Goal: Task Accomplishment & Management: Manage account settings

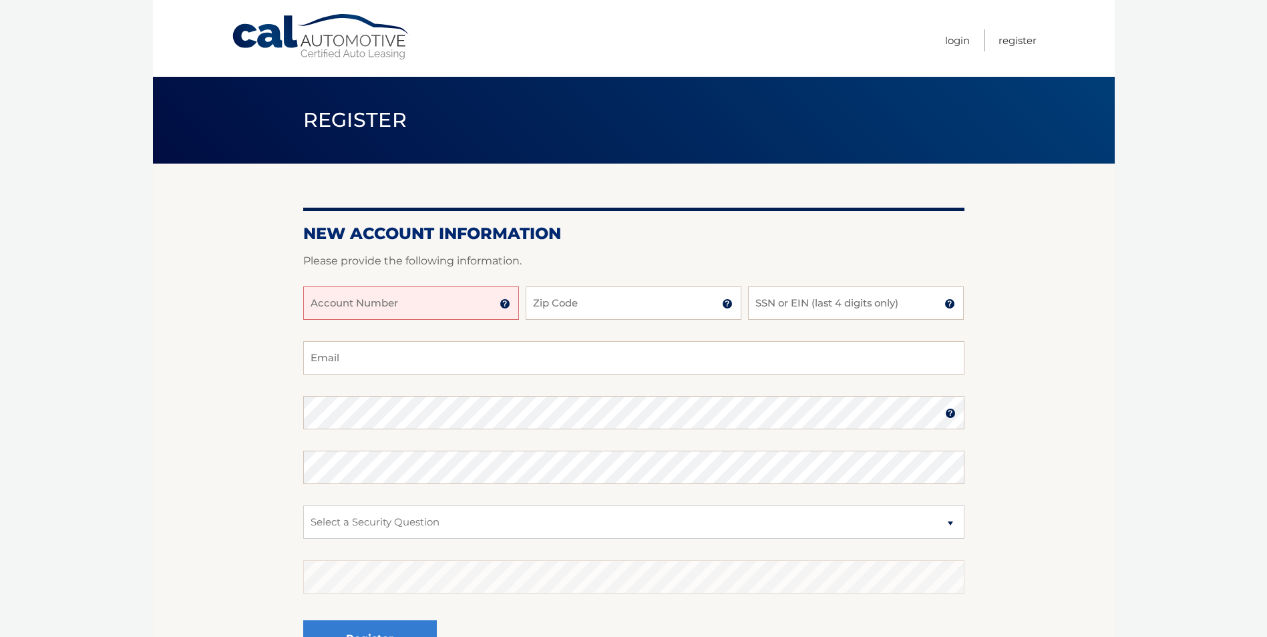
click at [435, 303] on input "Account Number" at bounding box center [411, 303] width 216 height 33
type input "44455997232"
click at [661, 295] on input "Zip Code" at bounding box center [634, 303] width 216 height 33
type input "10309"
click at [778, 297] on input "SSN or EIN (last 4 digits only)" at bounding box center [856, 303] width 216 height 33
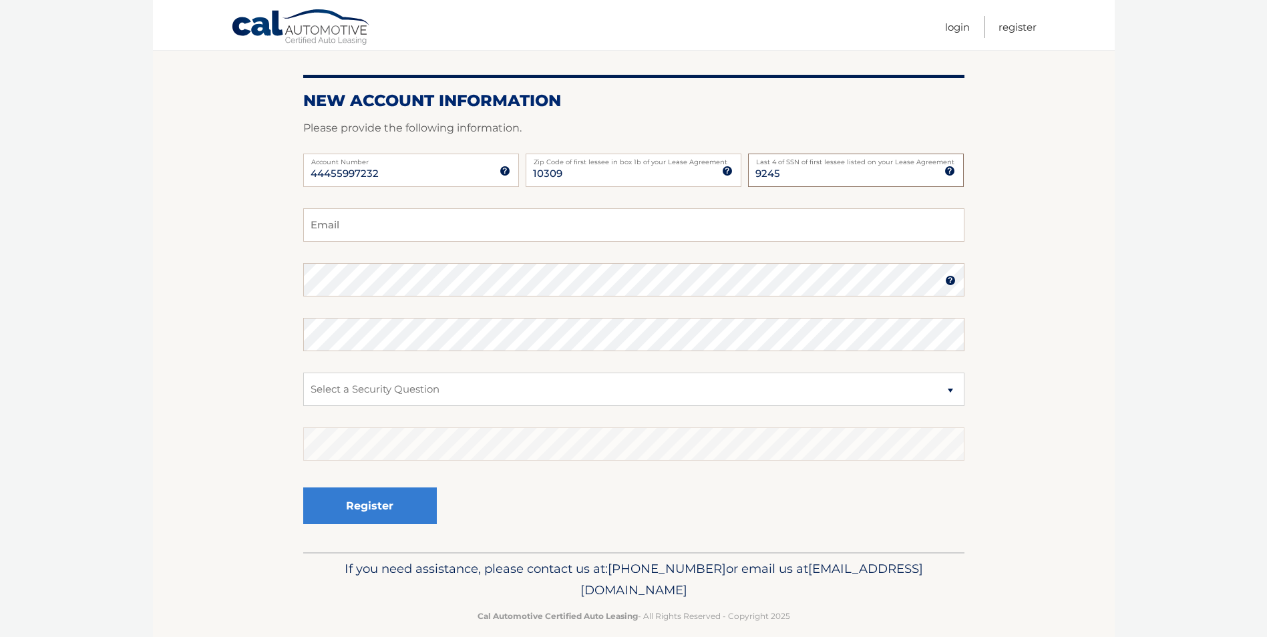
scroll to position [134, 0]
type input "9245"
click at [342, 220] on input "Email" at bounding box center [633, 224] width 661 height 33
type input "Frank.lombardo@nationalgrid.com"
click at [946, 285] on img at bounding box center [950, 280] width 11 height 11
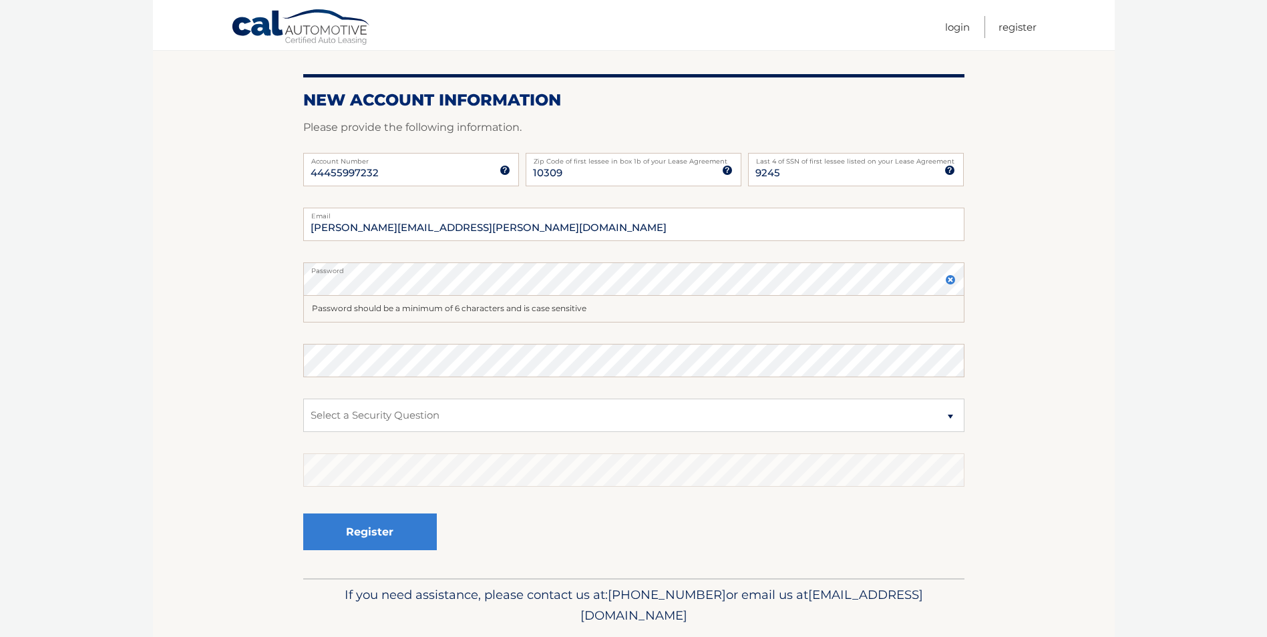
click at [948, 279] on img at bounding box center [950, 280] width 11 height 11
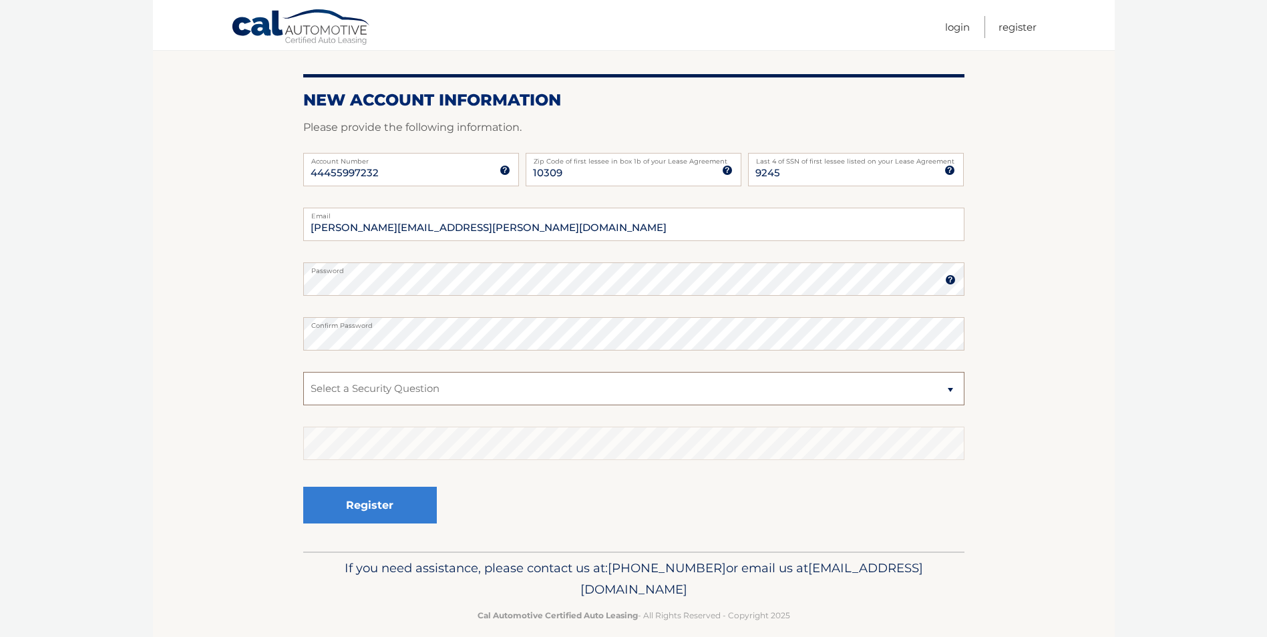
click at [950, 384] on select "Select a Security Question What was the name of your elementary school? What is…" at bounding box center [633, 388] width 661 height 33
select select "1"
click at [303, 372] on select "Select a Security Question What was the name of your elementary school? What is…" at bounding box center [633, 388] width 661 height 33
click at [356, 502] on button "Register" at bounding box center [370, 505] width 134 height 37
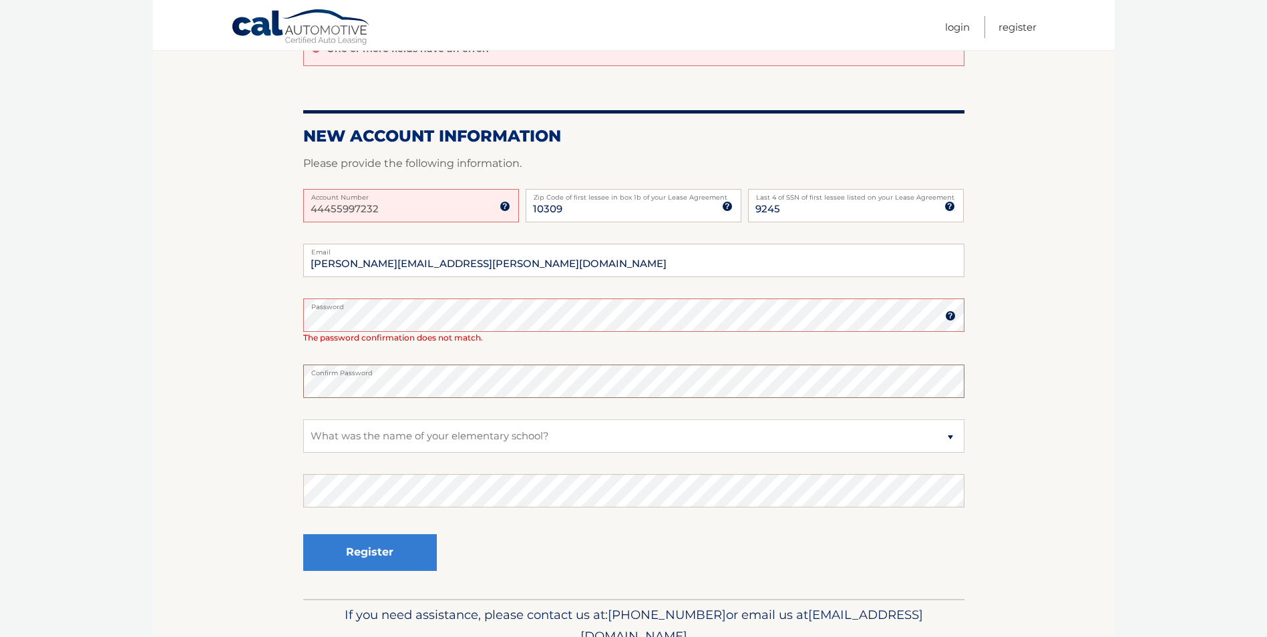
scroll to position [200, 0]
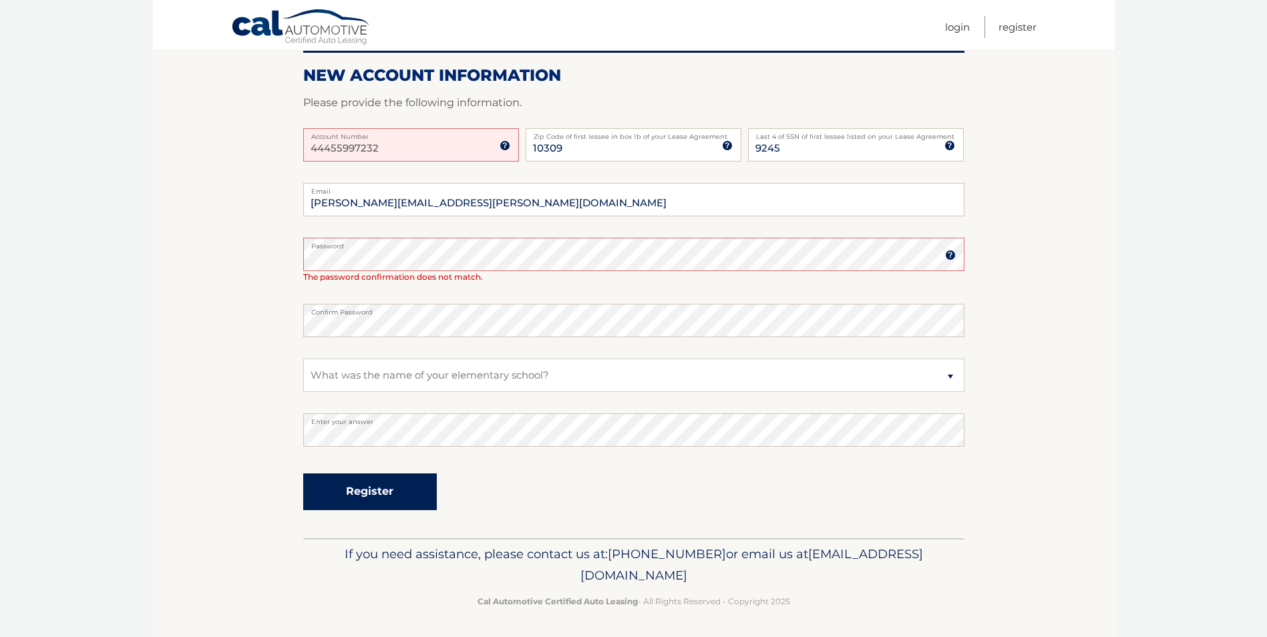
click at [392, 495] on button "Register" at bounding box center [370, 492] width 134 height 37
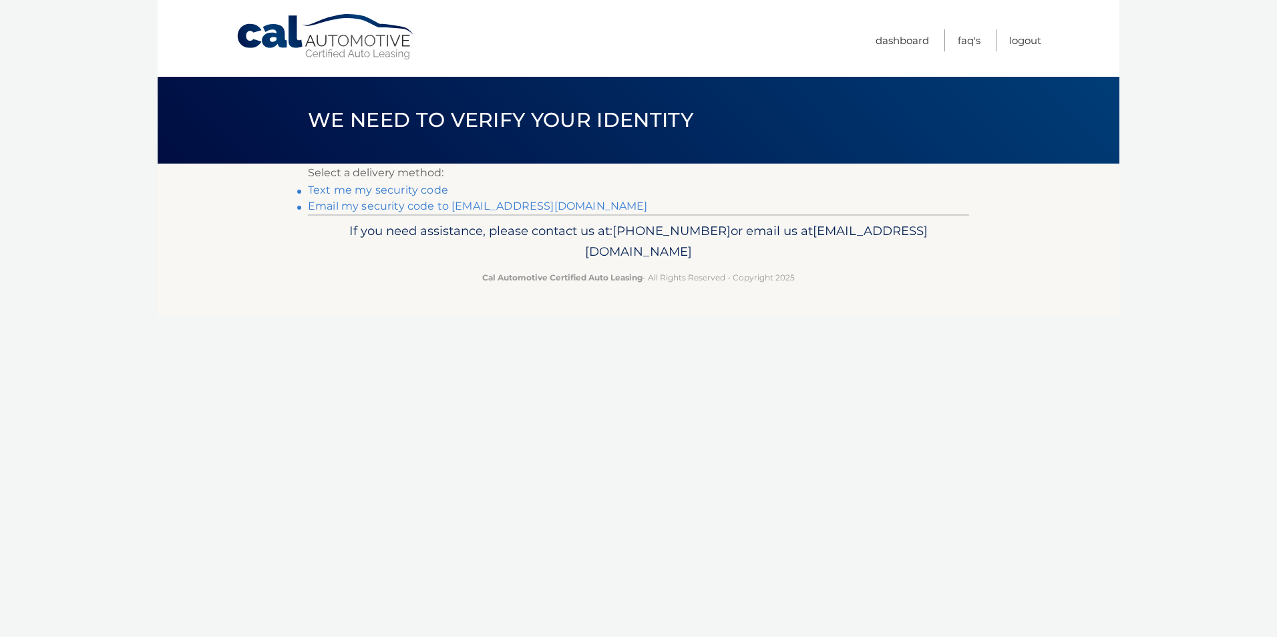
click at [373, 194] on link "Text me my security code" at bounding box center [378, 190] width 140 height 13
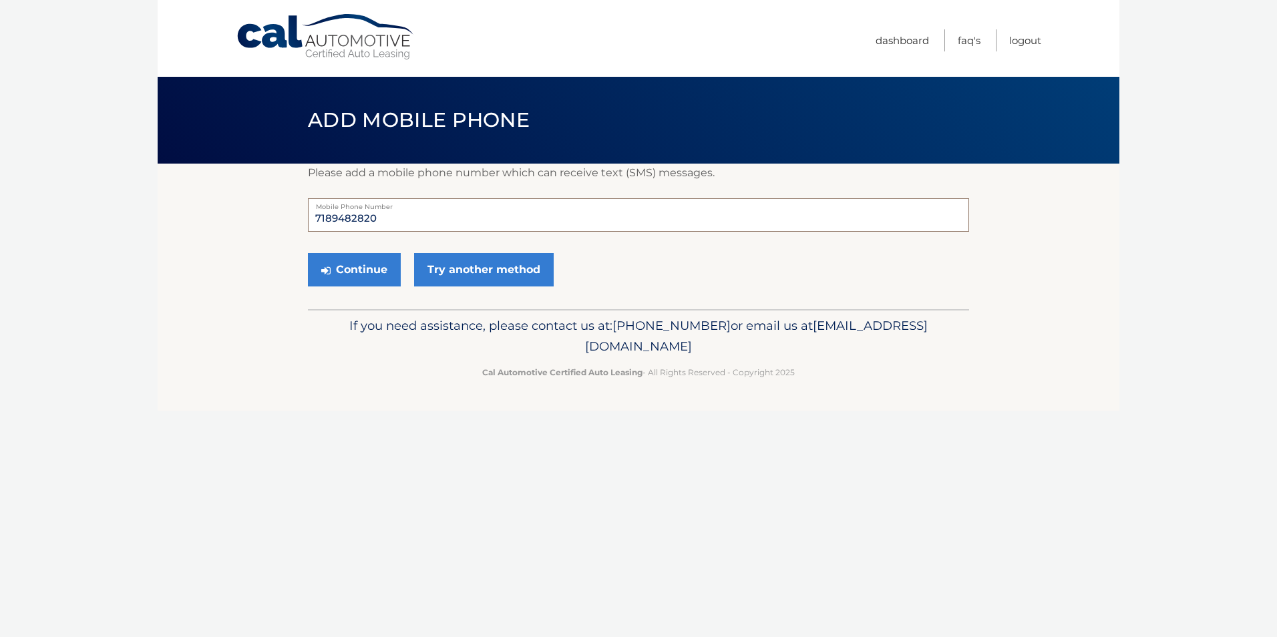
drag, startPoint x: 402, startPoint y: 218, endPoint x: 289, endPoint y: 213, distance: 113.0
click at [289, 213] on section "Please add a mobile phone number which can receive text (SMS) messages. 7189482…" at bounding box center [639, 237] width 962 height 146
type input "9177971429"
click at [379, 279] on button "Continue" at bounding box center [354, 269] width 93 height 33
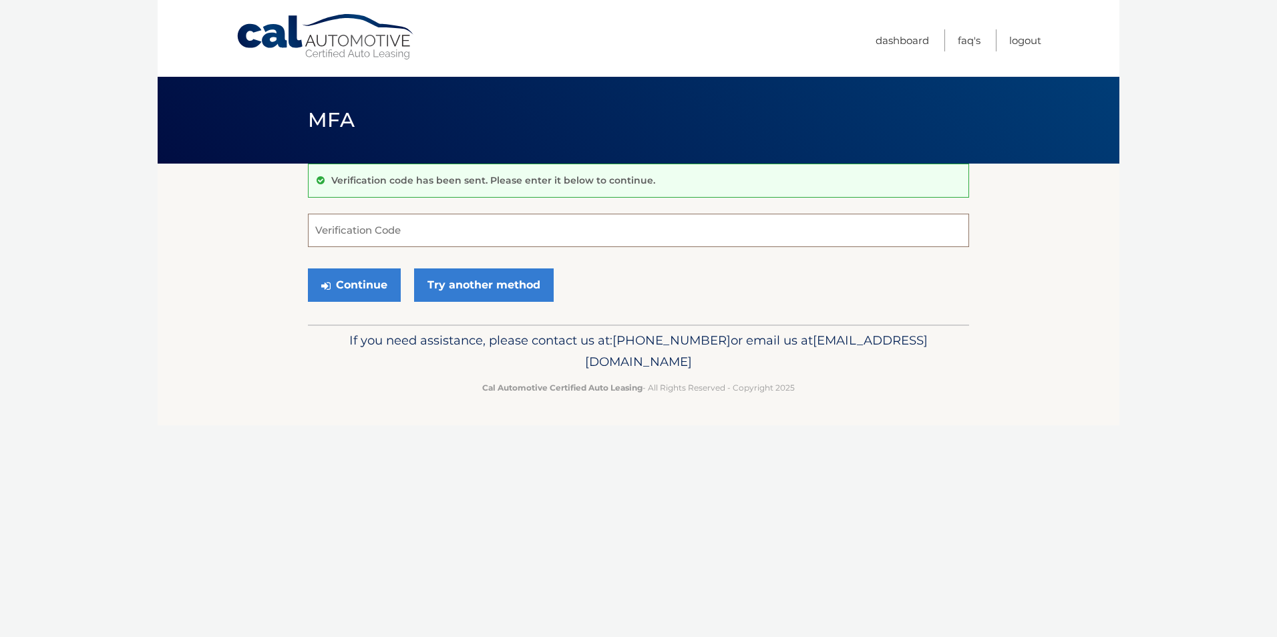
click at [382, 231] on input "Verification Code" at bounding box center [638, 230] width 661 height 33
click at [384, 228] on input "Verification Code" at bounding box center [638, 230] width 661 height 33
type input "618831"
click at [369, 282] on button "Continue" at bounding box center [354, 285] width 93 height 33
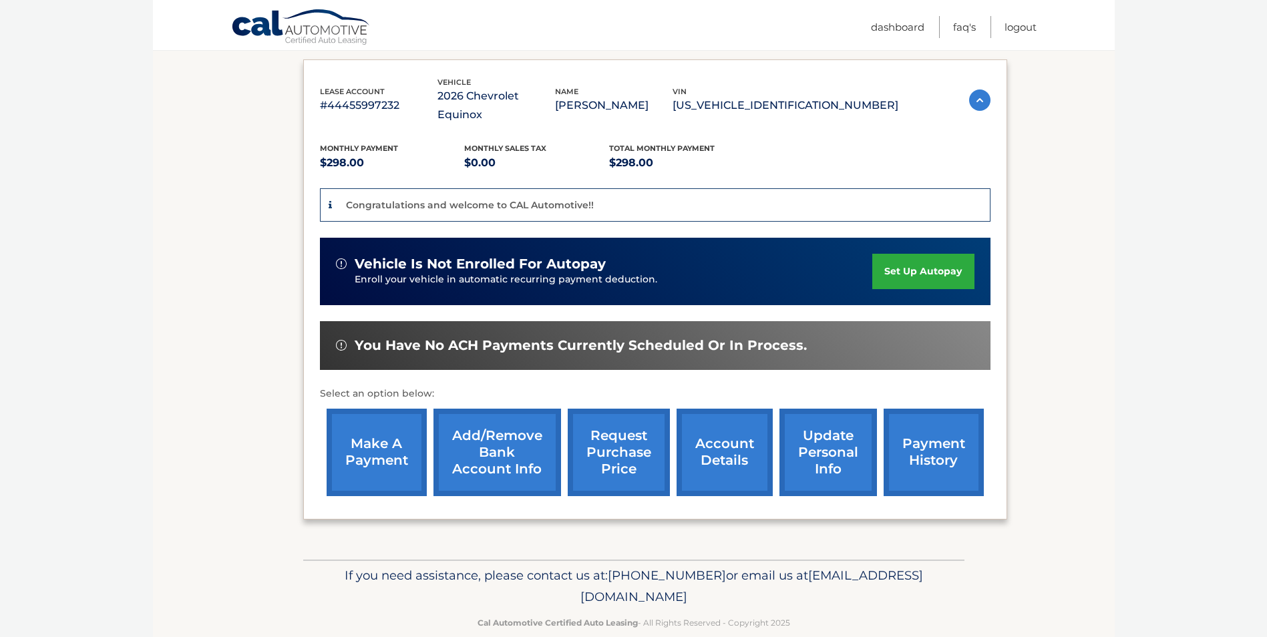
scroll to position [222, 0]
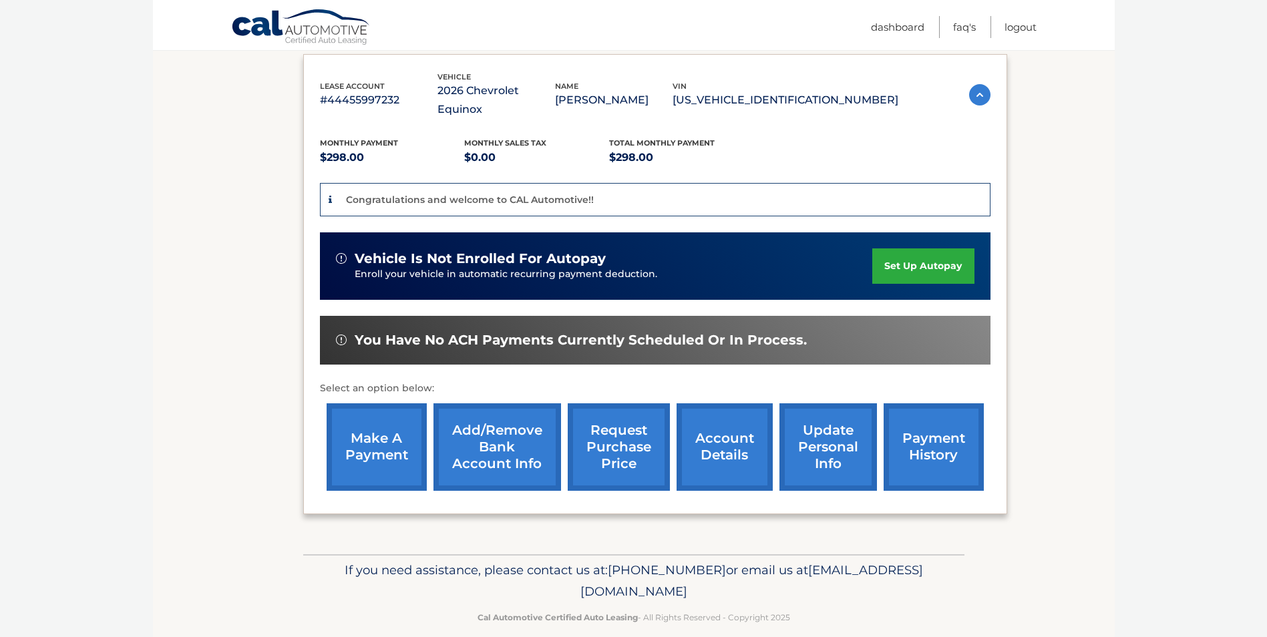
click at [373, 424] on link "make a payment" at bounding box center [377, 448] width 100 height 88
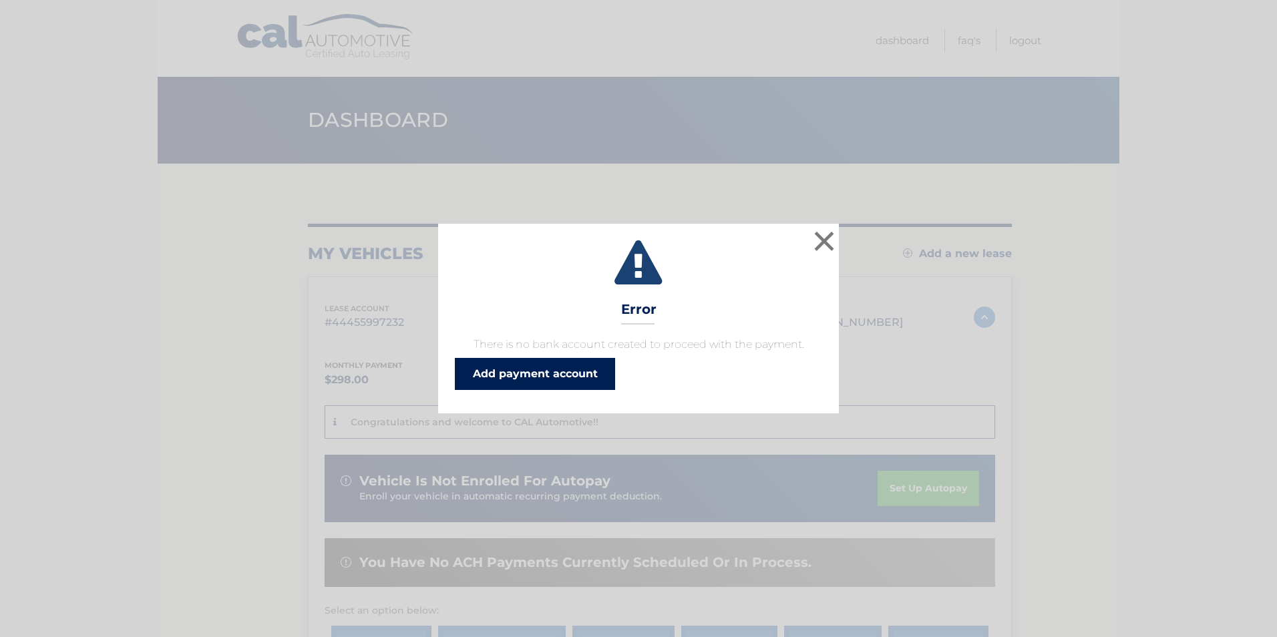
click at [571, 375] on link "Add payment account" at bounding box center [535, 374] width 160 height 32
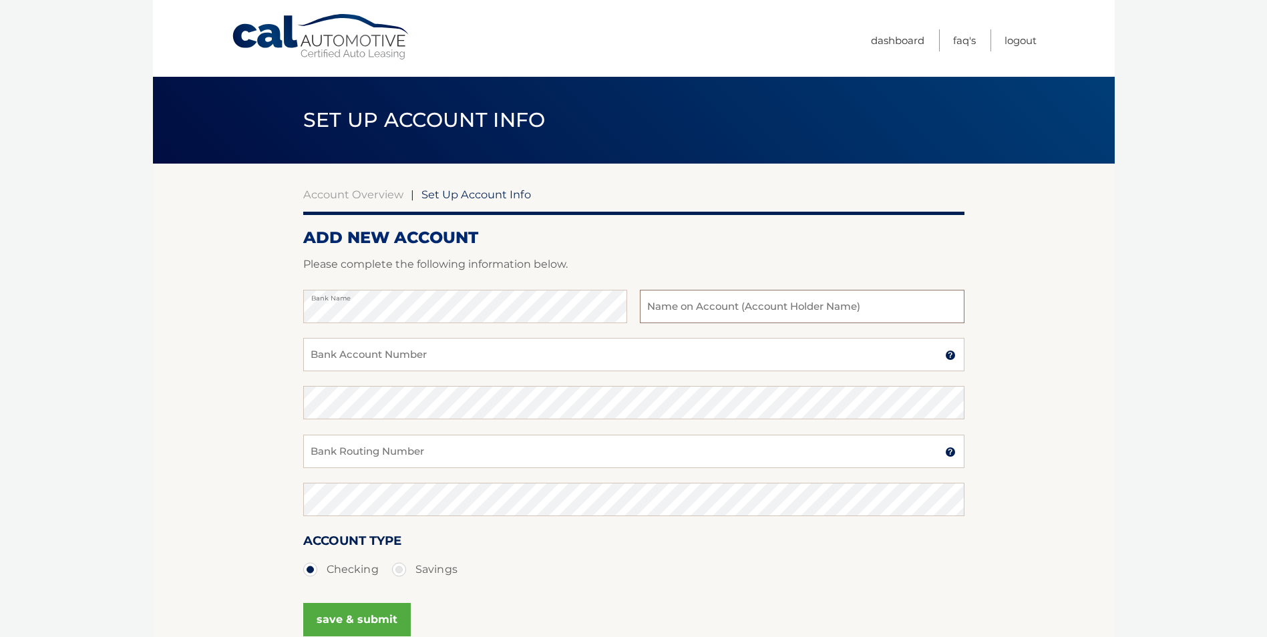
click at [680, 305] on input "text" at bounding box center [802, 306] width 324 height 33
type input "[PERSON_NAME]"
click at [412, 359] on input "Bank Account Number" at bounding box center [633, 354] width 661 height 33
type input "4410354528"
click at [387, 450] on input "Bank Routing Number" at bounding box center [633, 451] width 661 height 33
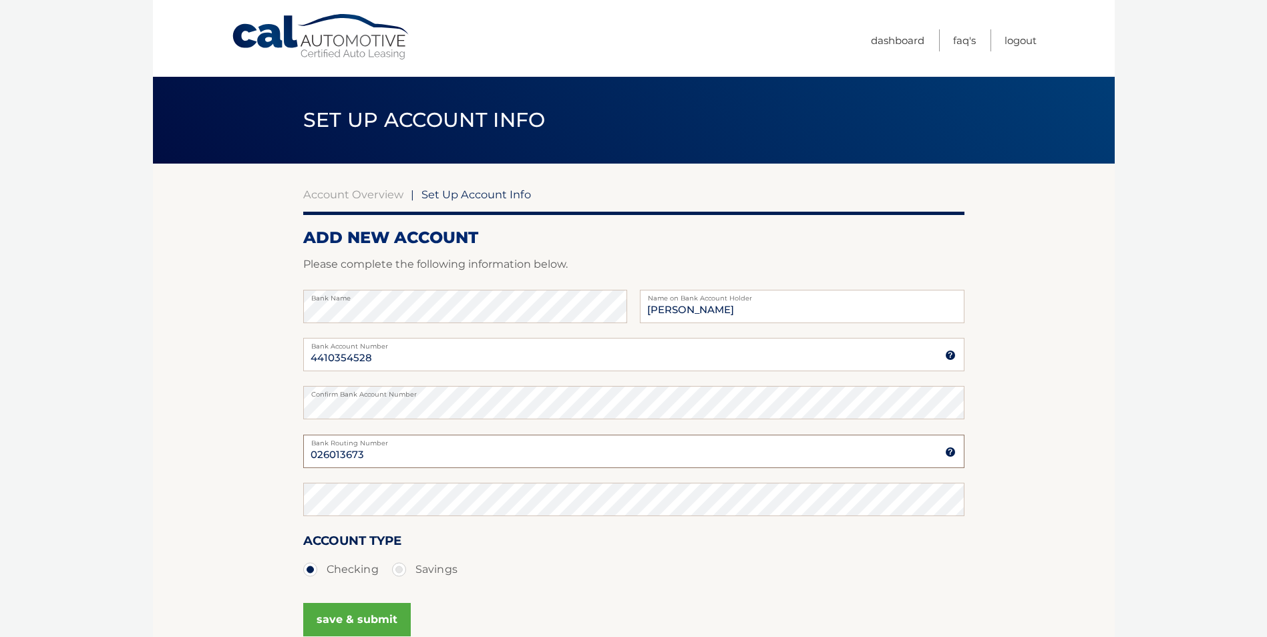
type input "026013673"
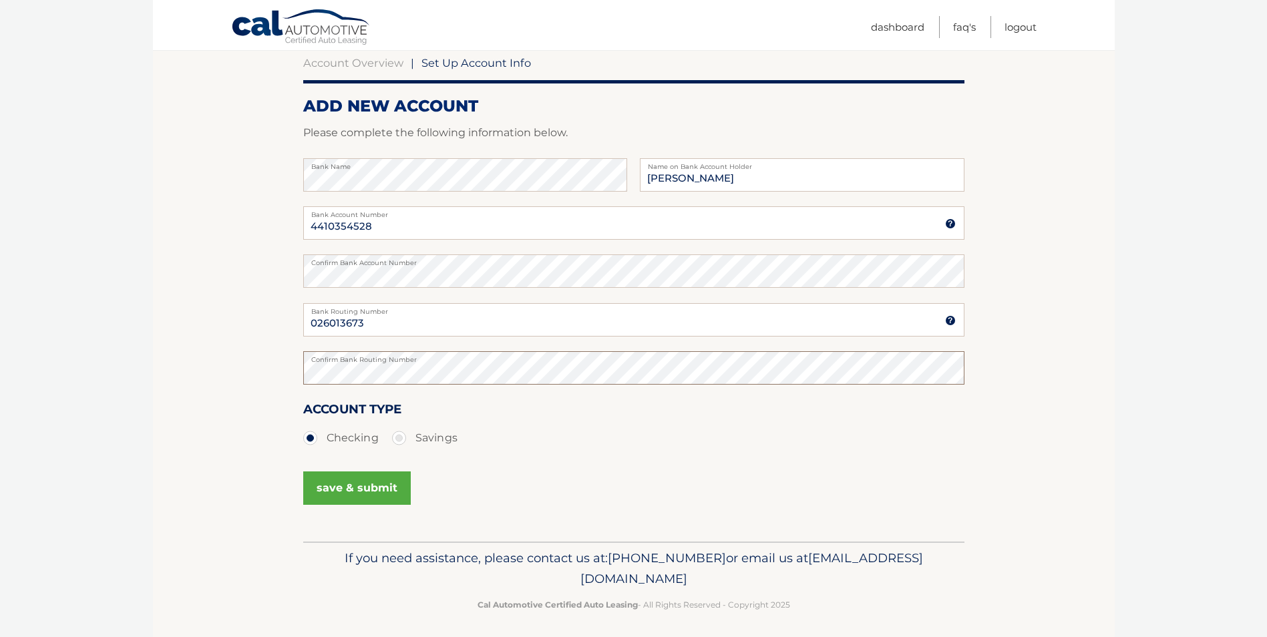
scroll to position [134, 0]
click at [351, 478] on button "save & submit" at bounding box center [357, 486] width 108 height 33
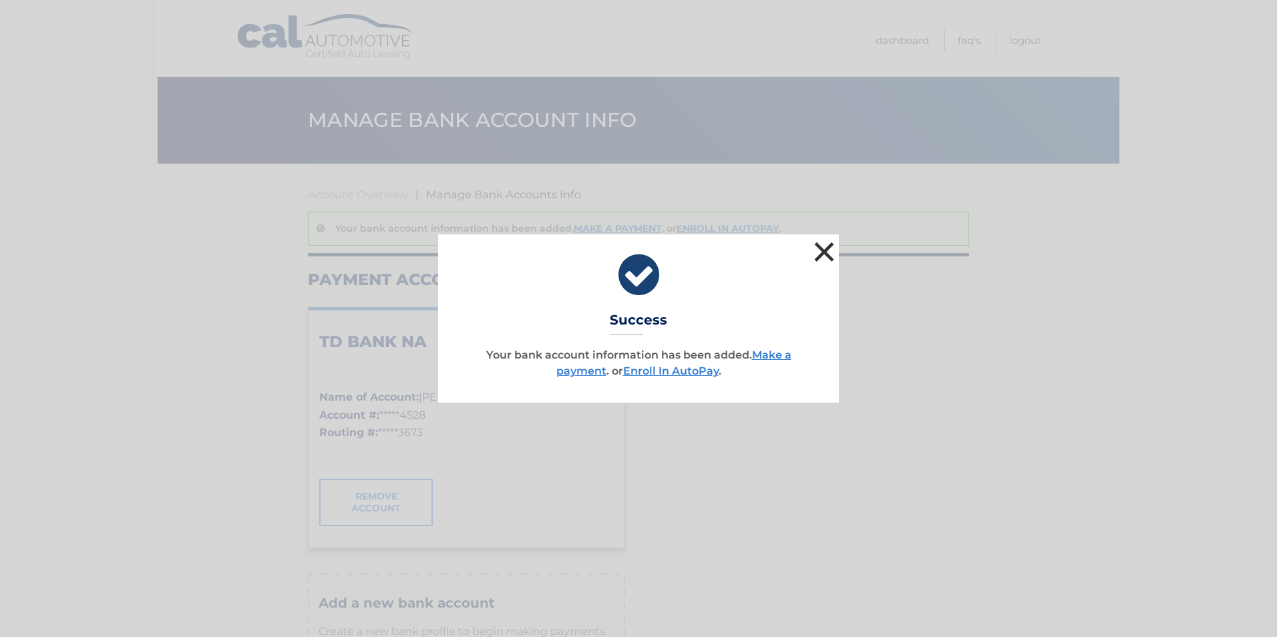
click at [826, 253] on button "×" at bounding box center [824, 251] width 27 height 27
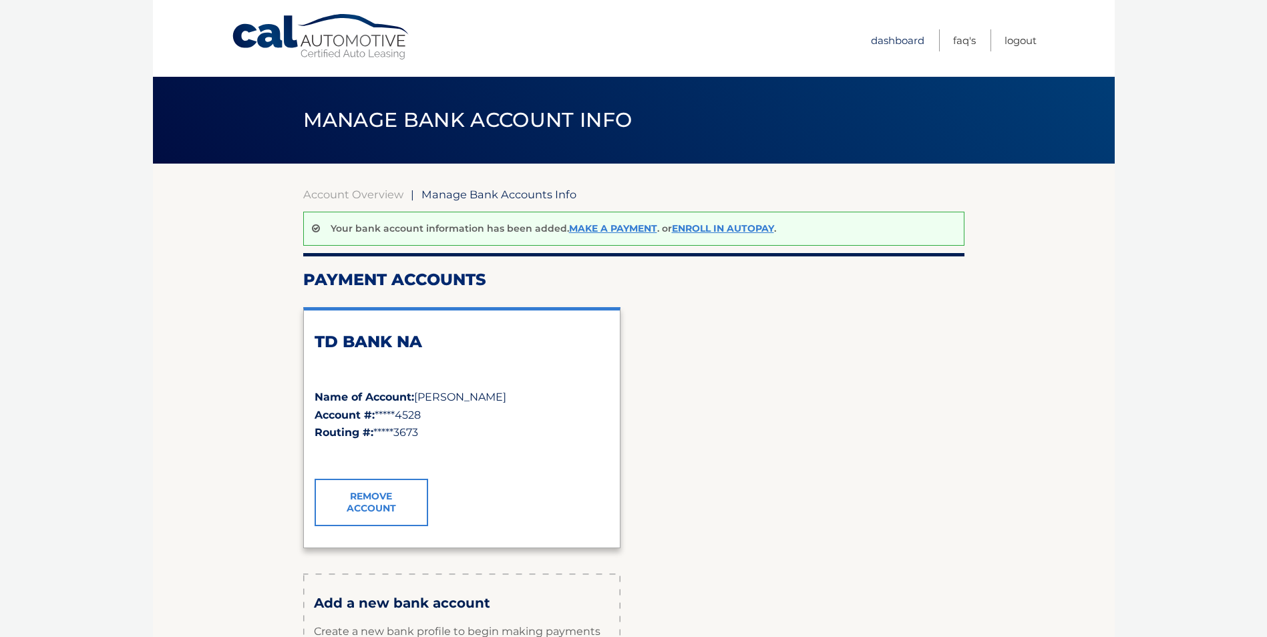
click at [909, 41] on link "Dashboard" at bounding box center [897, 40] width 53 height 22
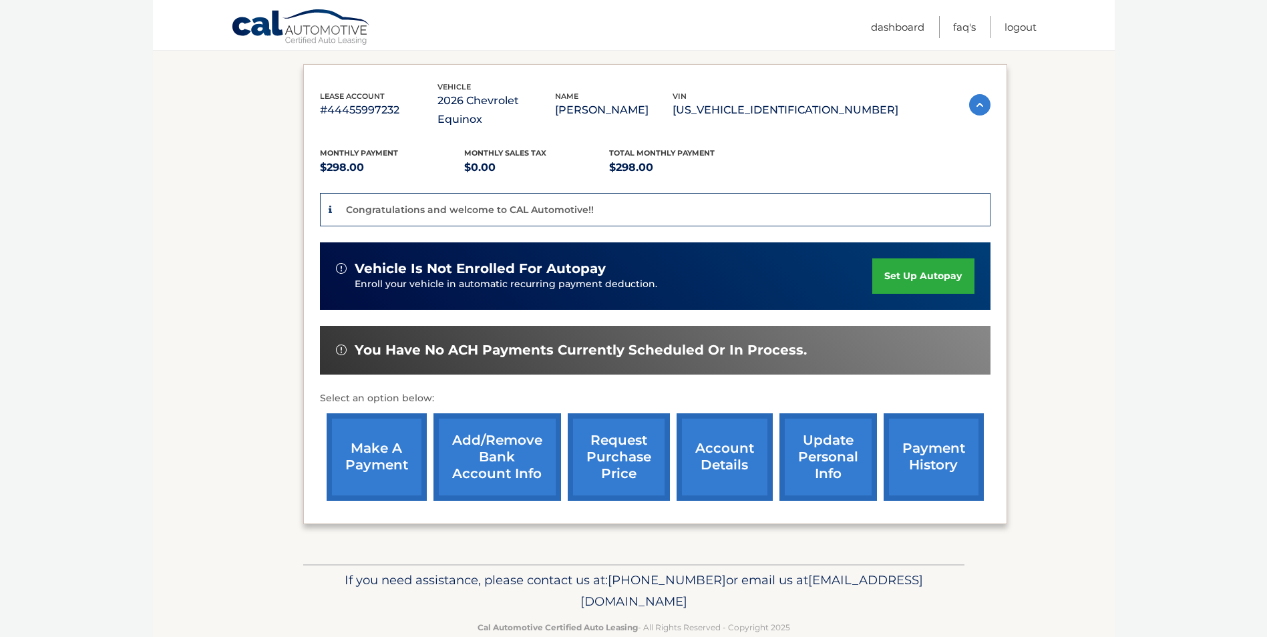
scroll to position [222, 0]
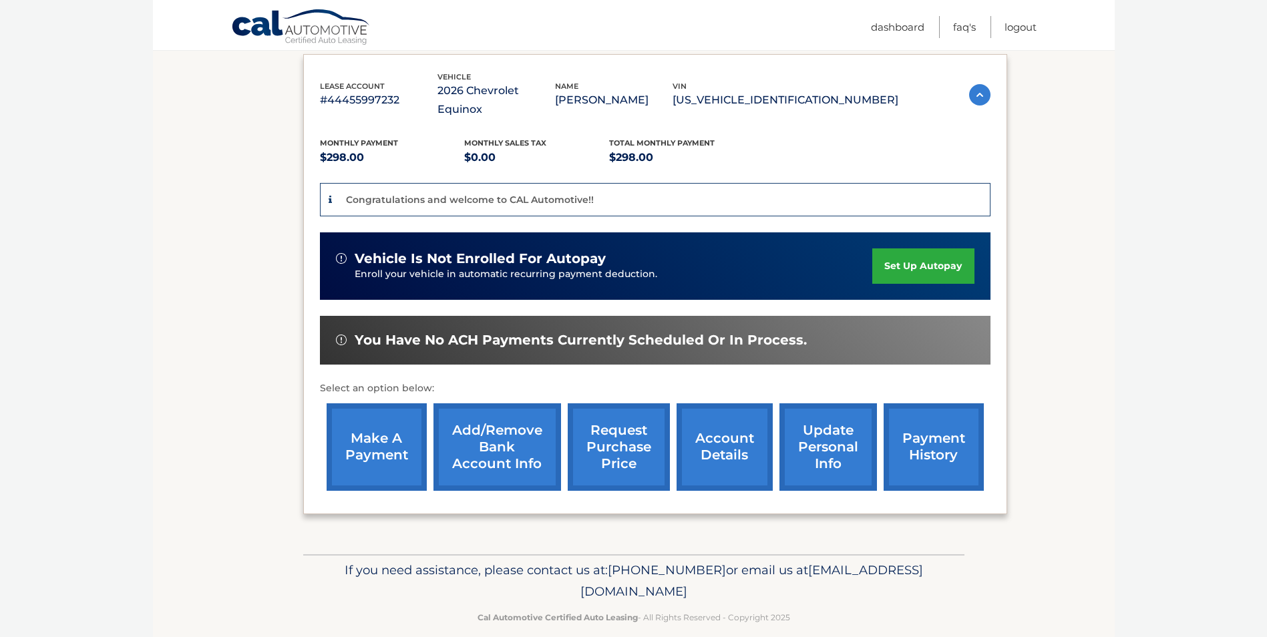
click at [917, 424] on link "payment history" at bounding box center [934, 448] width 100 height 88
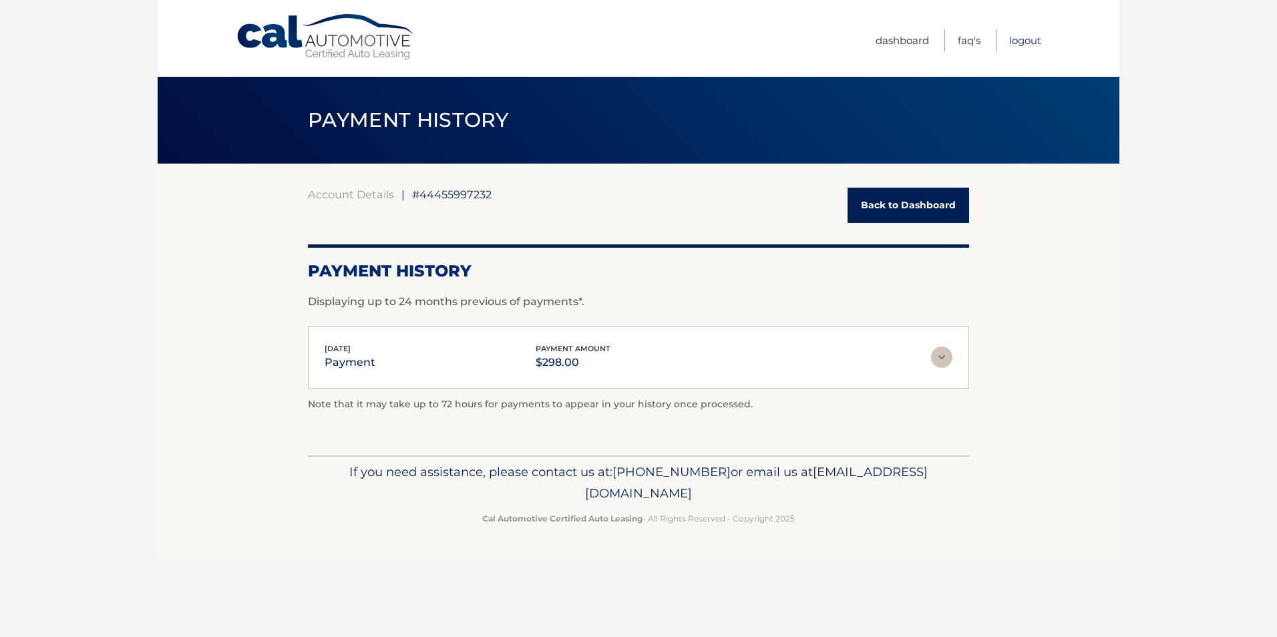
click at [1032, 39] on link "Logout" at bounding box center [1025, 40] width 32 height 22
